Goal: Check status

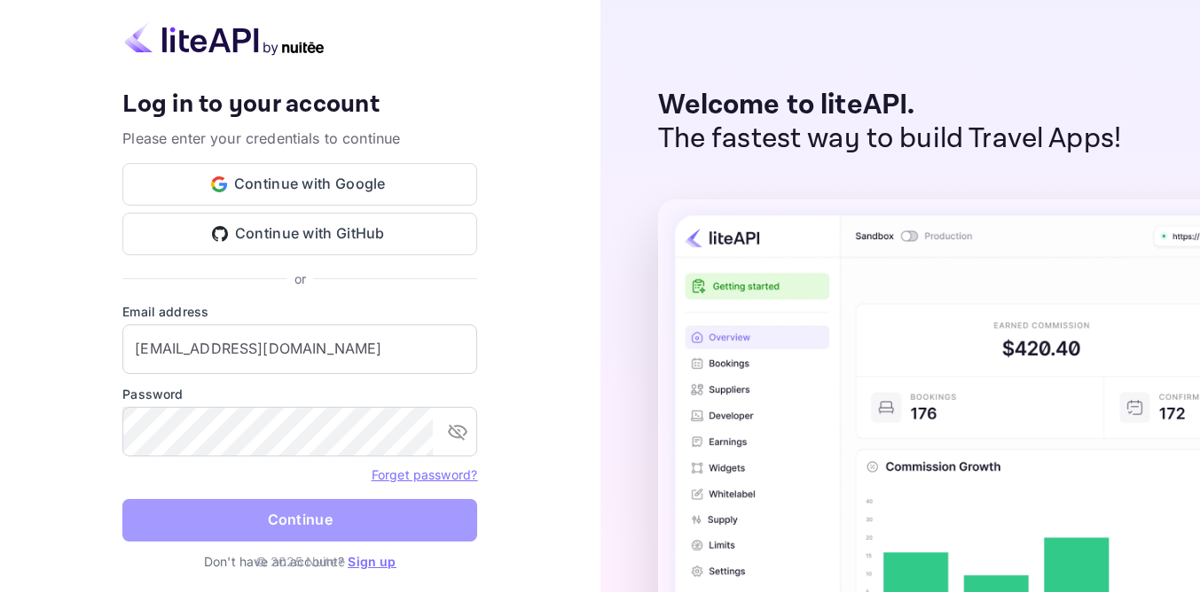
click at [317, 524] on button "Continue" at bounding box center [299, 520] width 355 height 43
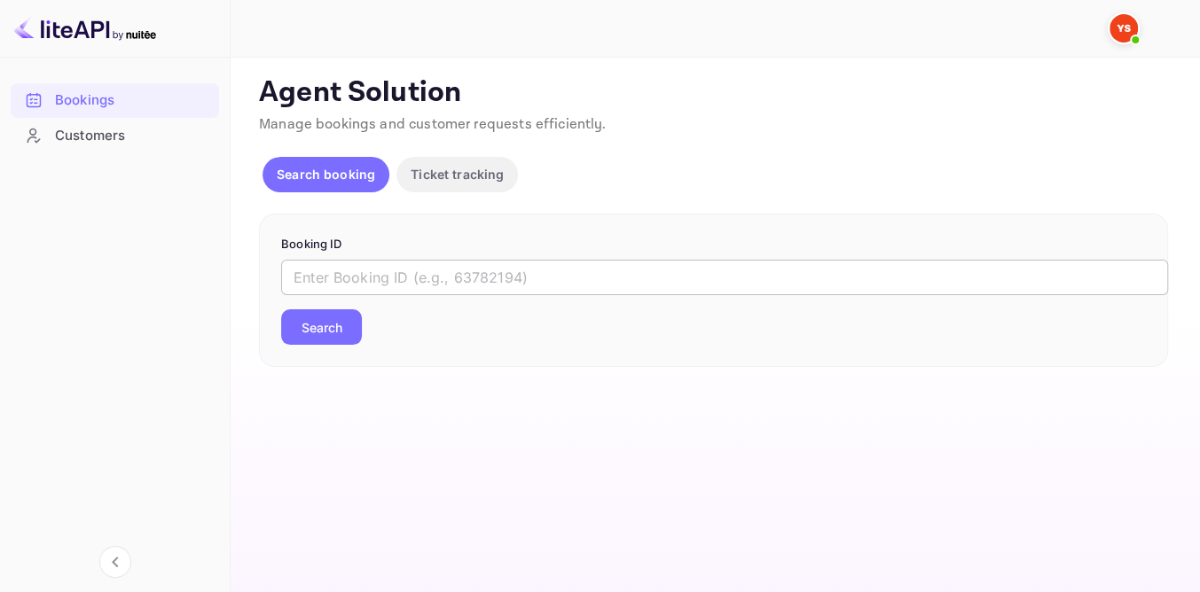
click at [378, 286] on input "text" at bounding box center [724, 277] width 887 height 35
paste input "The guest agrees to the cancellation. Please continue the cancellation process."
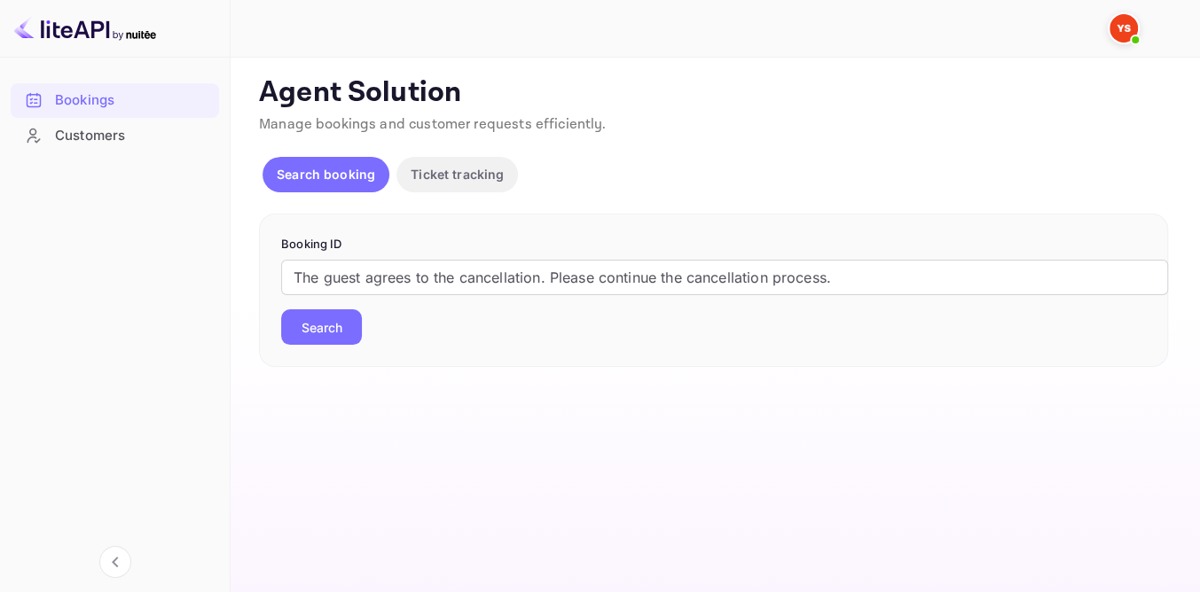
click at [338, 330] on button "Search" at bounding box center [321, 326] width 81 height 35
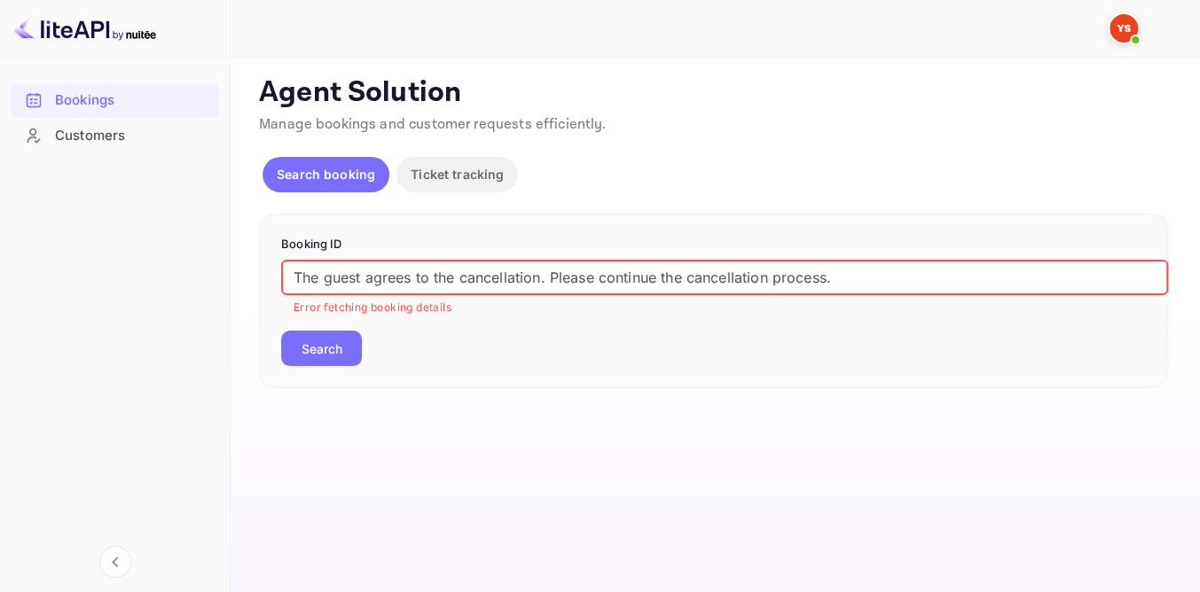
drag, startPoint x: 889, startPoint y: 264, endPoint x: 250, endPoint y: 241, distance: 639.7
click at [220, 290] on div "Bookings Customers Now you can check your travel website directly from the link…" at bounding box center [600, 296] width 1200 height 592
paste input "9610522"
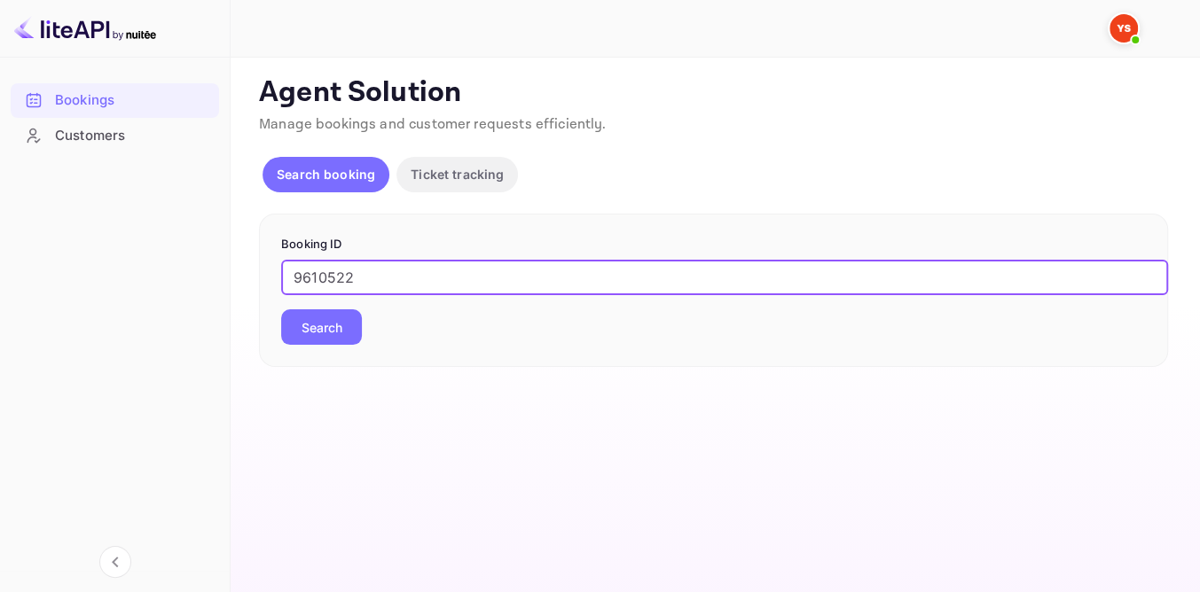
type input "9610522"
click at [321, 334] on button "Search" at bounding box center [321, 326] width 81 height 35
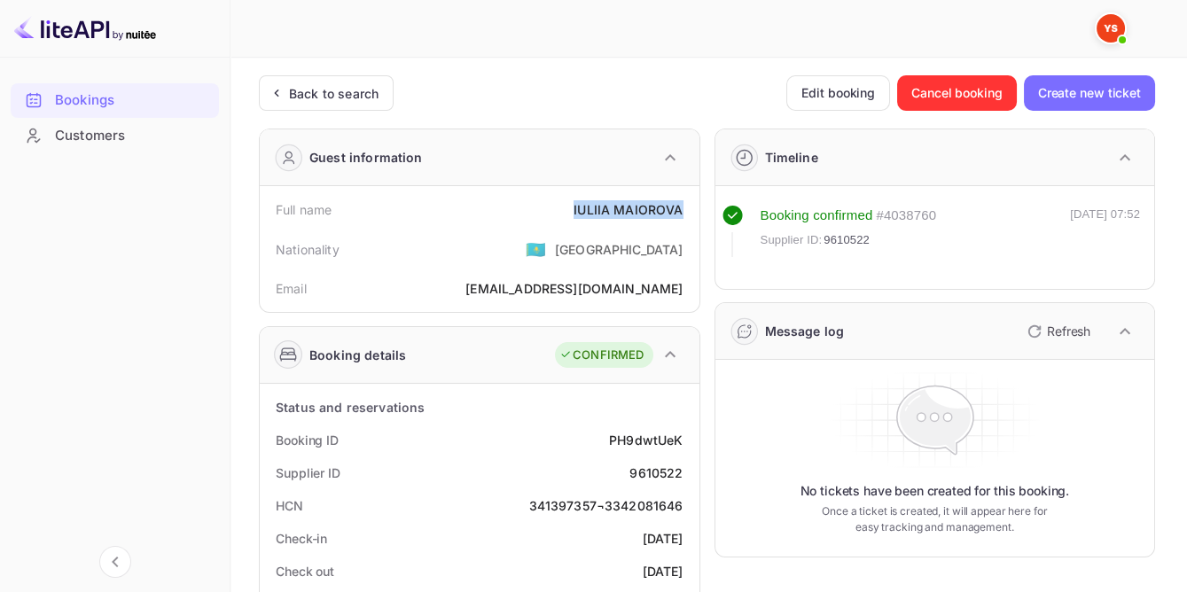
drag, startPoint x: 573, startPoint y: 204, endPoint x: 691, endPoint y: 207, distance: 118.0
click at [691, 207] on div "Full name [PERSON_NAME]" at bounding box center [480, 209] width 426 height 33
copy div "[PERSON_NAME]"
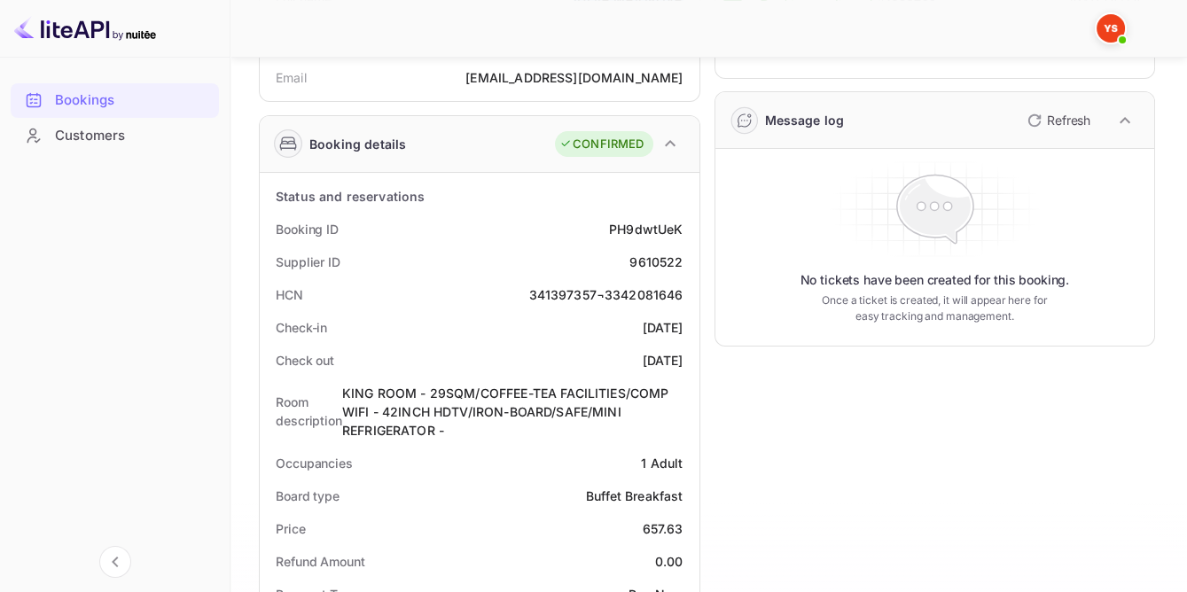
scroll to position [241, 0]
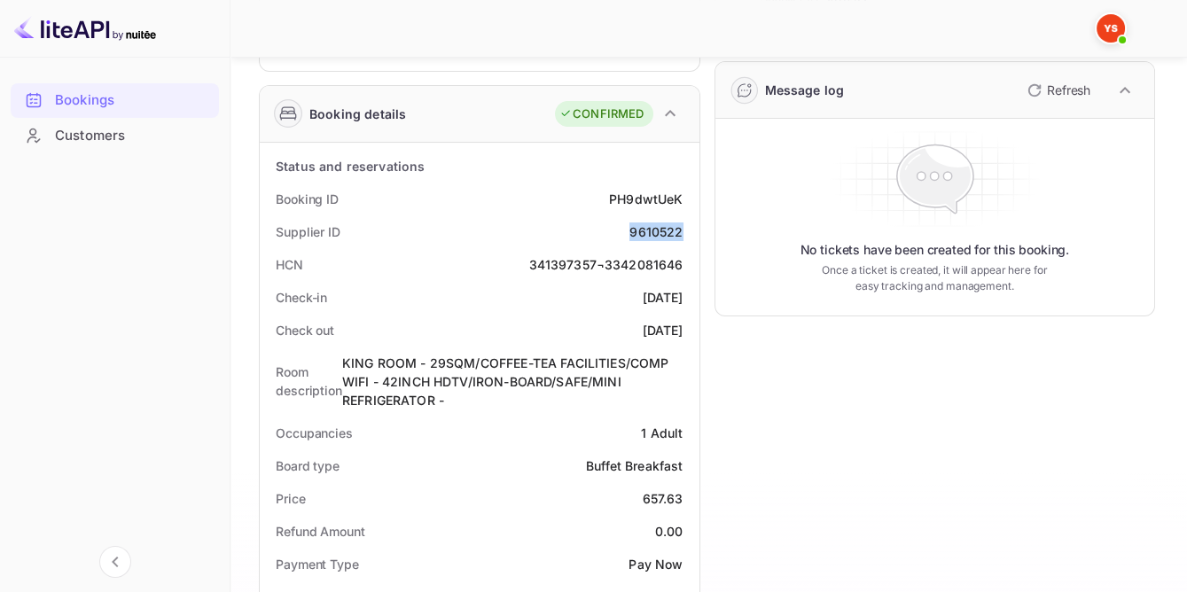
drag, startPoint x: 624, startPoint y: 227, endPoint x: 686, endPoint y: 229, distance: 62.1
click at [686, 229] on div "Supplier ID 9610522" at bounding box center [480, 231] width 426 height 33
copy div "9610522"
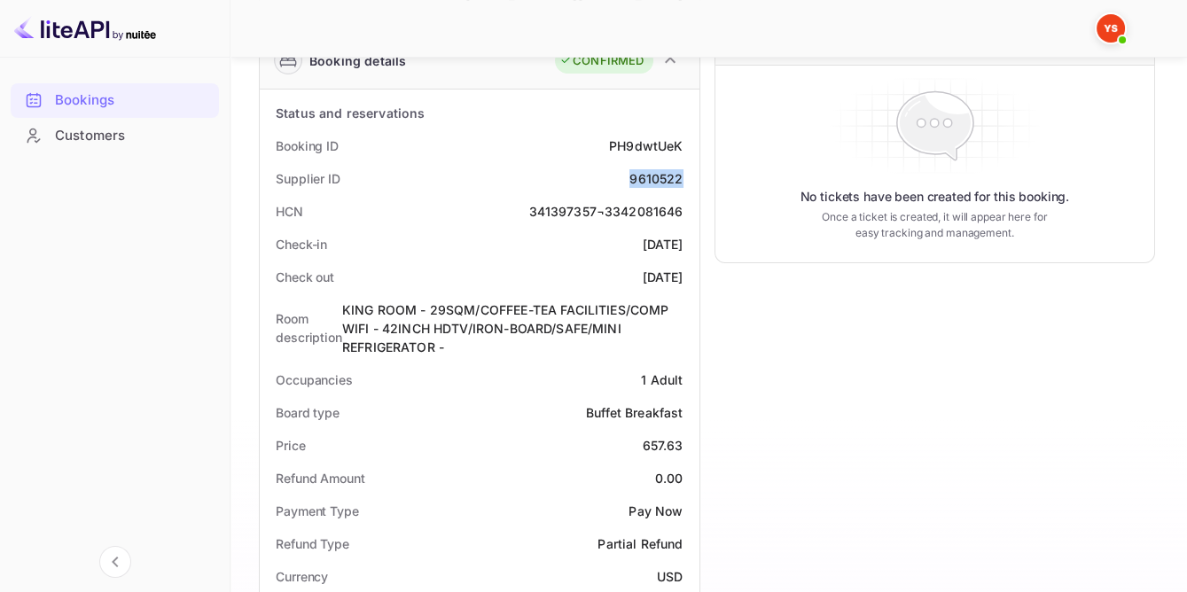
scroll to position [403, 0]
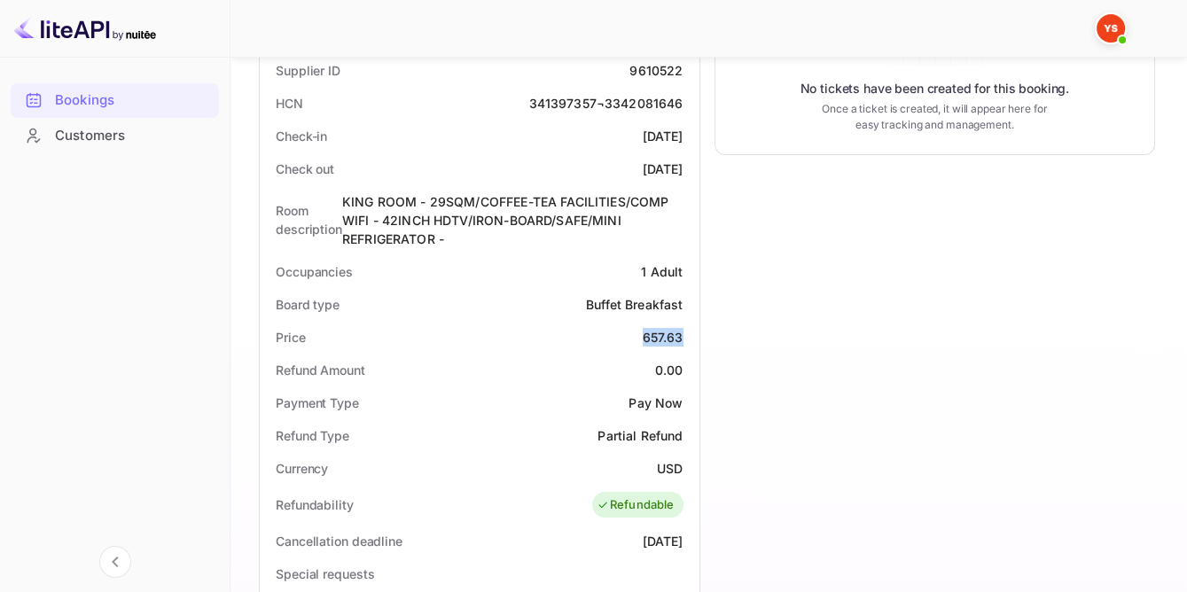
drag, startPoint x: 640, startPoint y: 330, endPoint x: 690, endPoint y: 329, distance: 49.7
click at [690, 329] on div "Price 657.63" at bounding box center [480, 337] width 426 height 33
copy div "657.63"
